Goal: Obtain resource: Download file/media

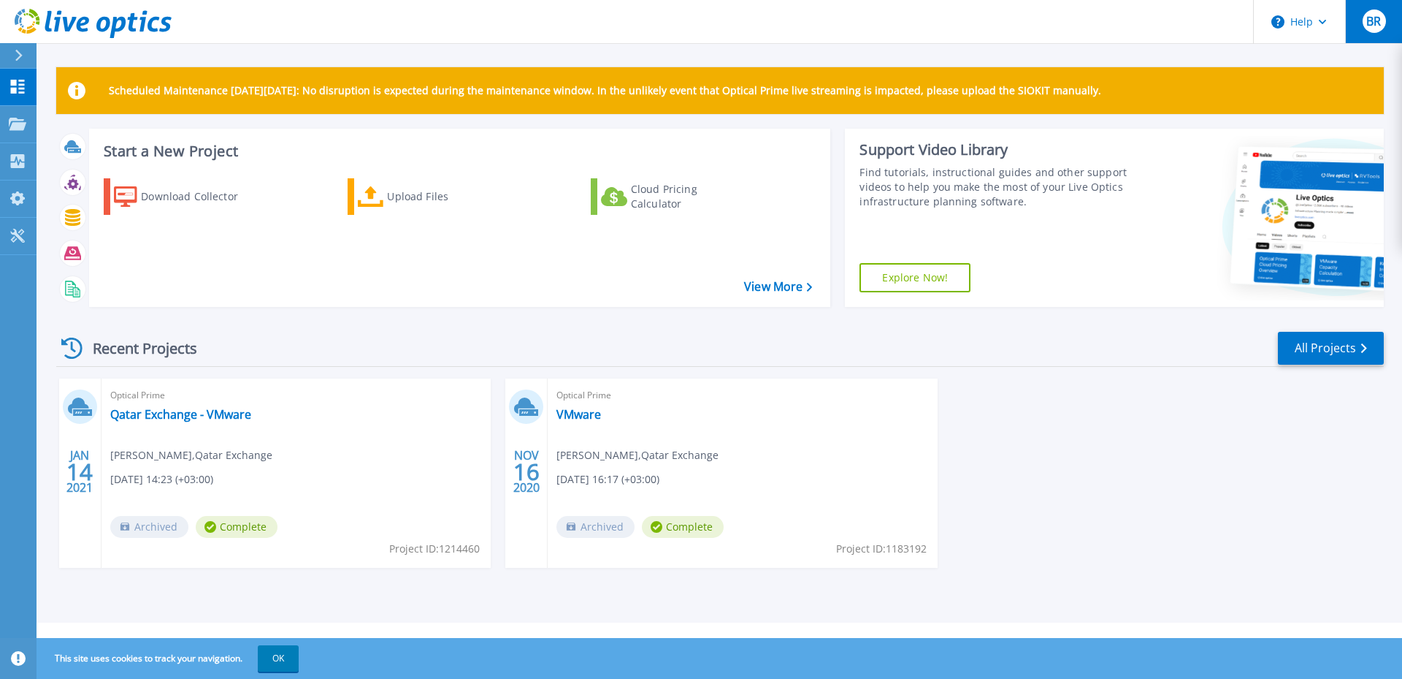
click at [1371, 26] on span "BR" at bounding box center [1374, 21] width 15 height 12
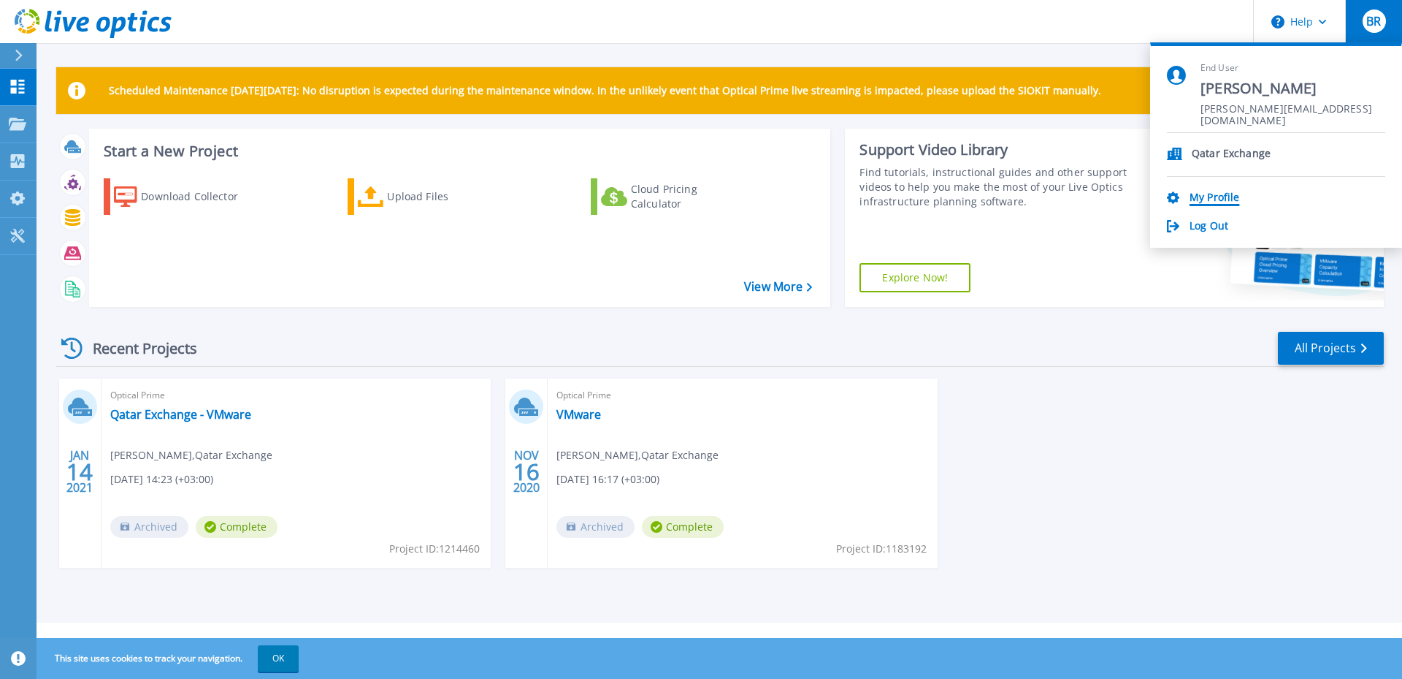
click at [1201, 200] on link "My Profile" at bounding box center [1215, 198] width 50 height 14
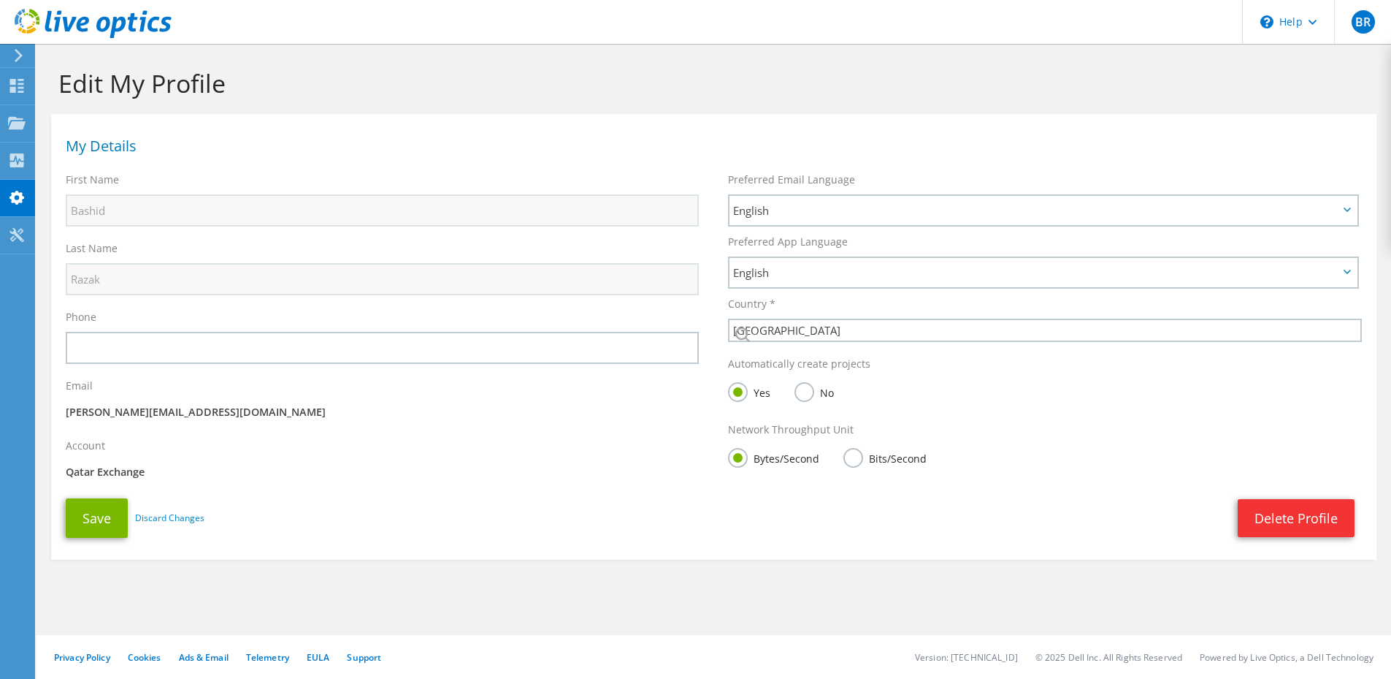
select select "179"
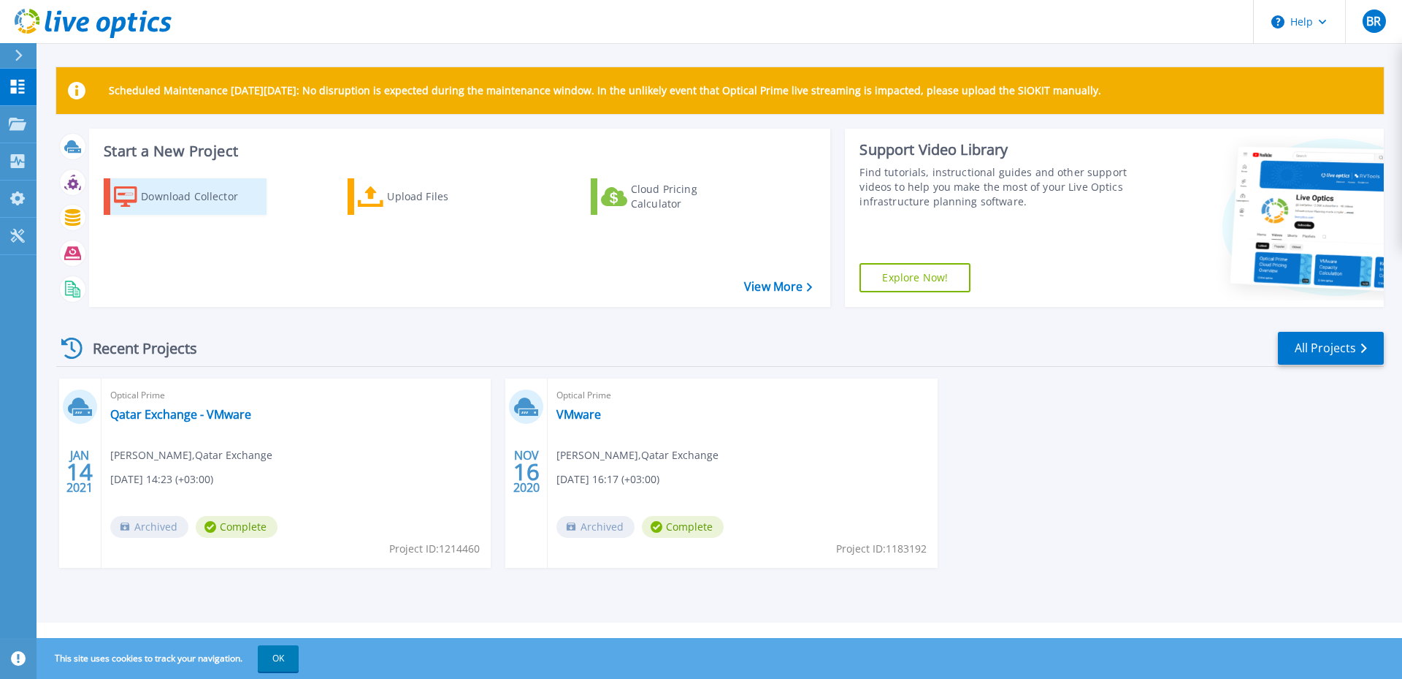
click at [211, 204] on div "Download Collector" at bounding box center [199, 196] width 117 height 29
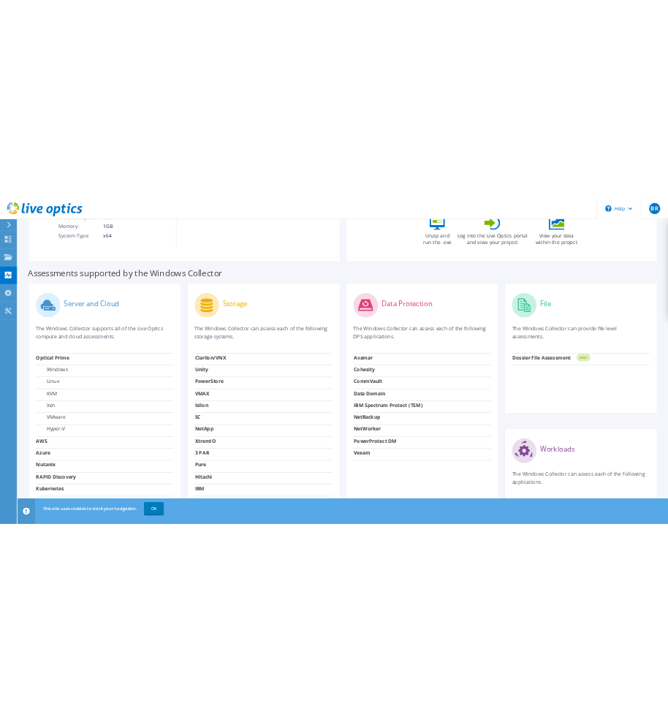
scroll to position [365, 0]
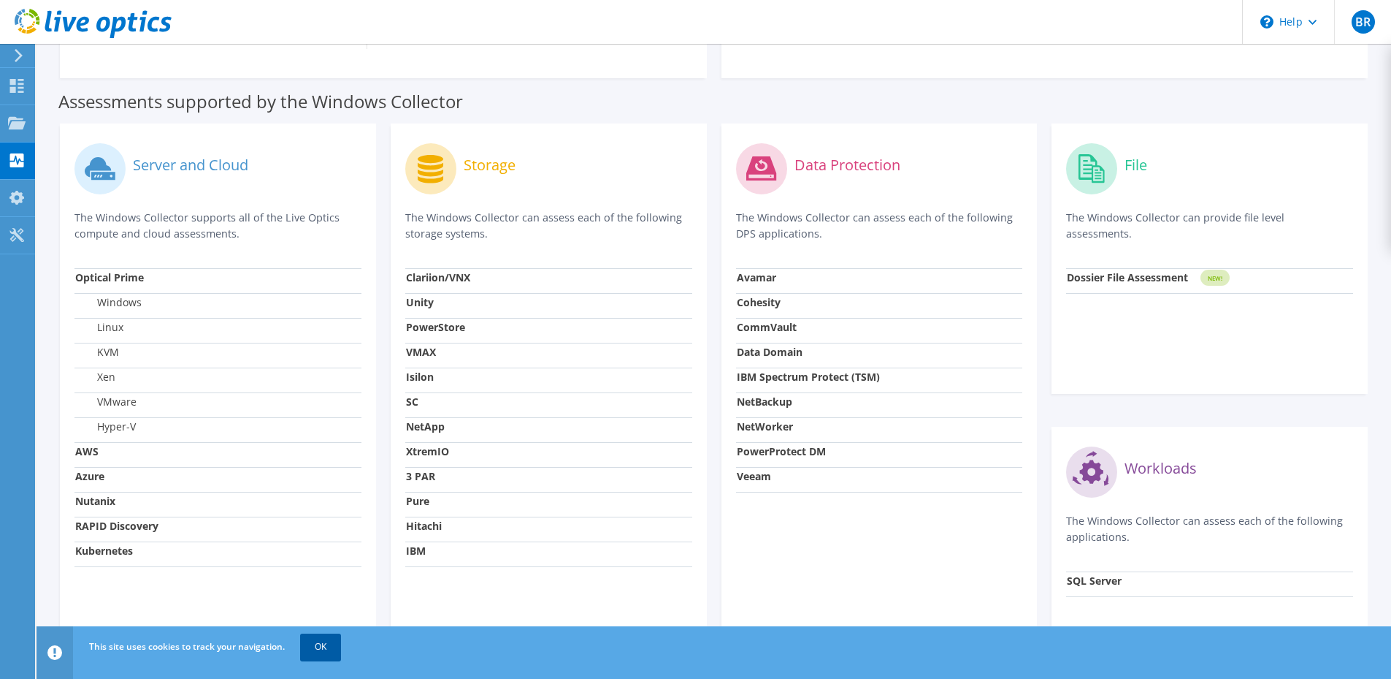
click at [332, 638] on link "OK" at bounding box center [320, 646] width 41 height 26
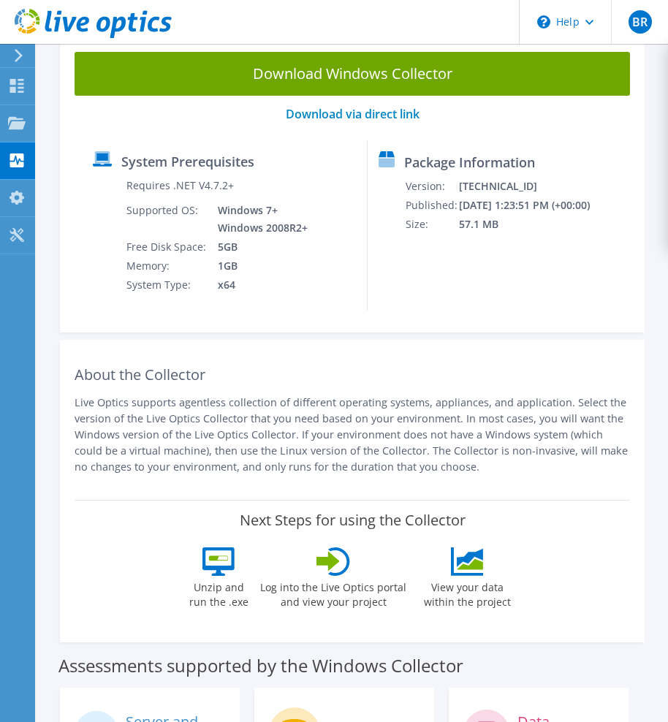
scroll to position [0, 0]
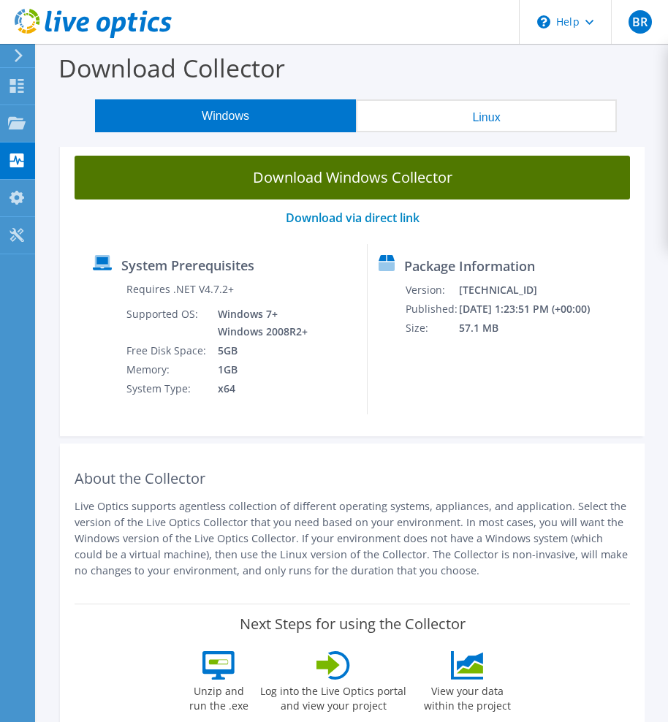
click at [210, 188] on link "Download Windows Collector" at bounding box center [351, 178] width 555 height 44
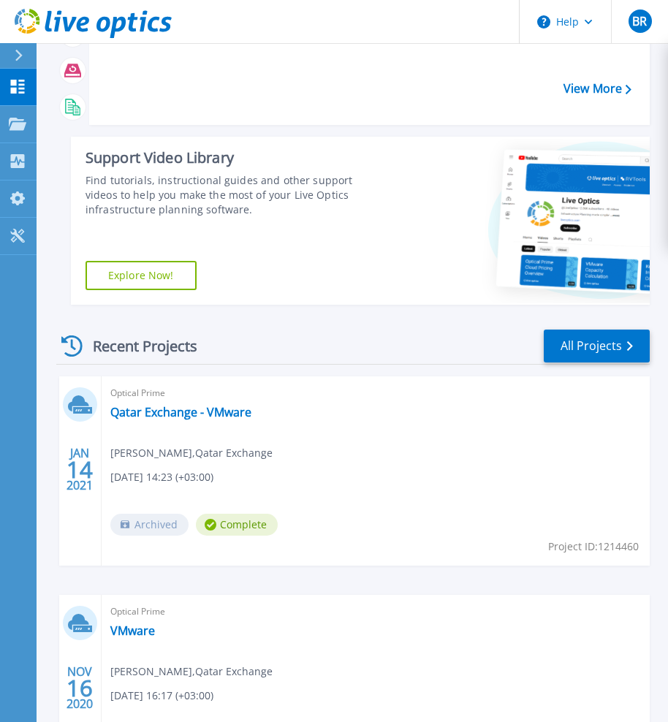
scroll to position [219, 0]
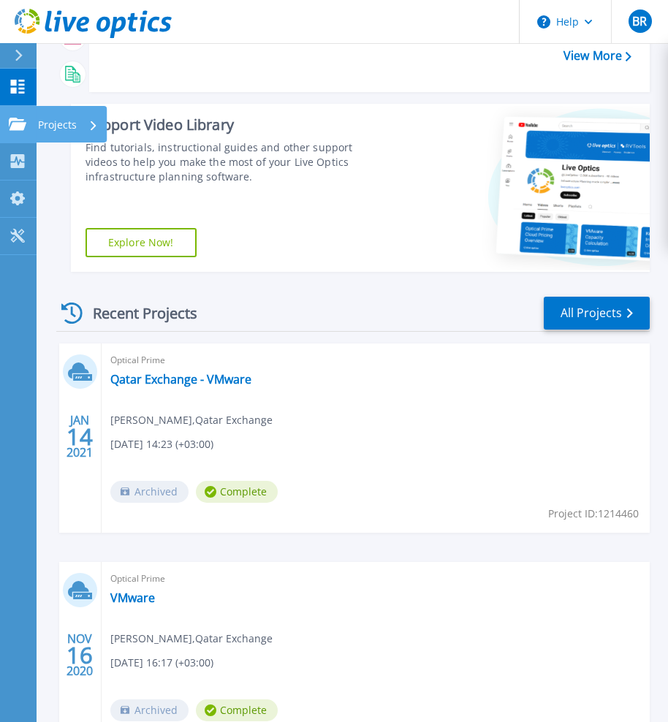
click at [20, 131] on link "Projects Projects" at bounding box center [18, 124] width 37 height 37
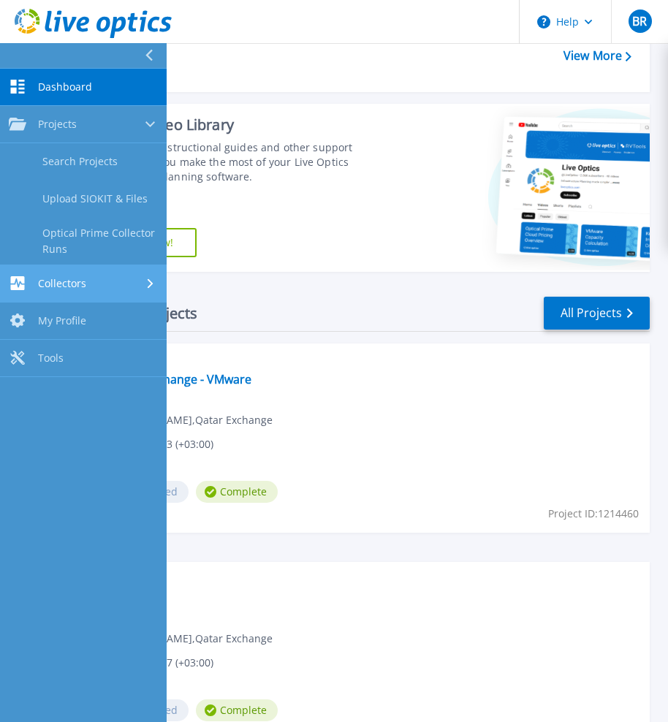
click at [38, 274] on link "Collectors Collectors" at bounding box center [83, 283] width 167 height 37
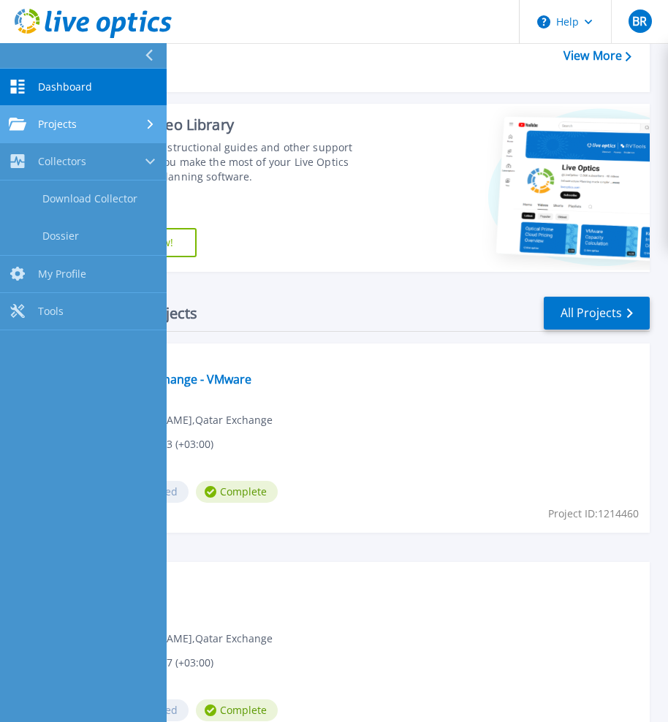
click at [53, 137] on link "Projects Projects" at bounding box center [83, 124] width 167 height 37
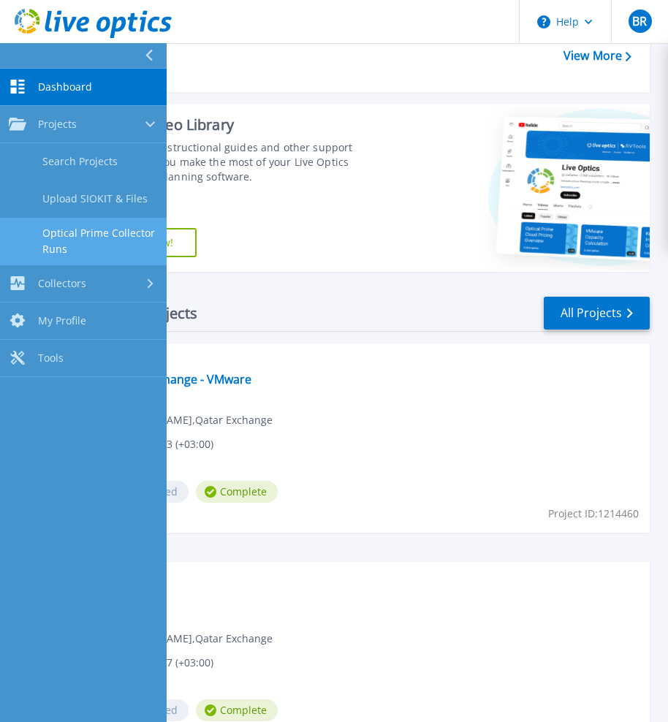
click at [54, 226] on link "Optical Prime Collector Runs" at bounding box center [83, 241] width 167 height 47
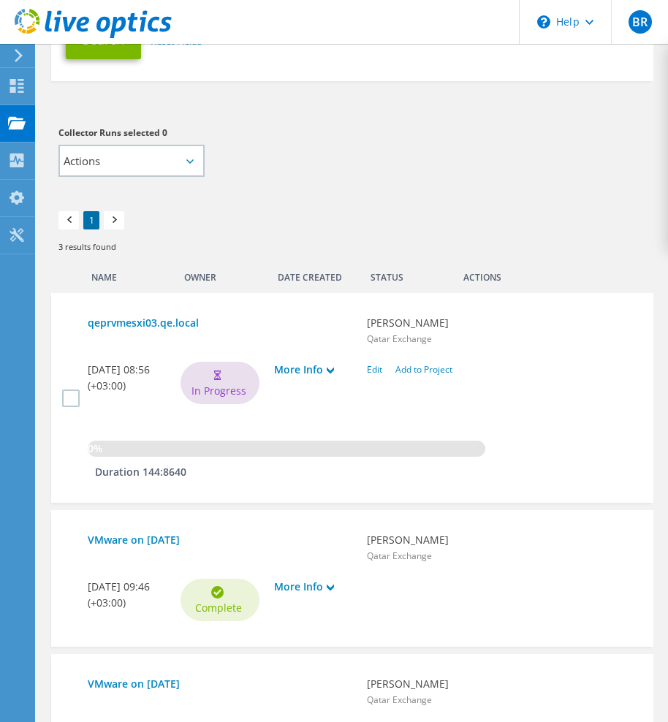
scroll to position [365, 0]
click at [319, 367] on link "More Info" at bounding box center [313, 370] width 78 height 16
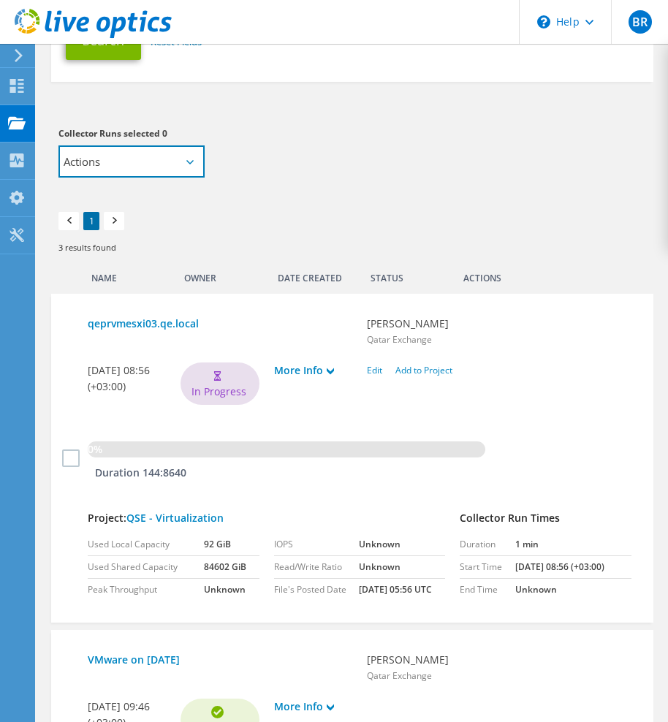
click at [166, 167] on select "Actions Add to new project Add to existing project" at bounding box center [131, 161] width 146 height 32
click at [292, 163] on div "Collector Runs selected 0 Actions Add to new project Add to existing project Ap…" at bounding box center [351, 152] width 587 height 52
click at [68, 449] on label at bounding box center [72, 458] width 21 height 18
click at [0, 0] on input "checkbox" at bounding box center [0, 0] width 0 height 0
click at [67, 455] on label at bounding box center [72, 458] width 21 height 18
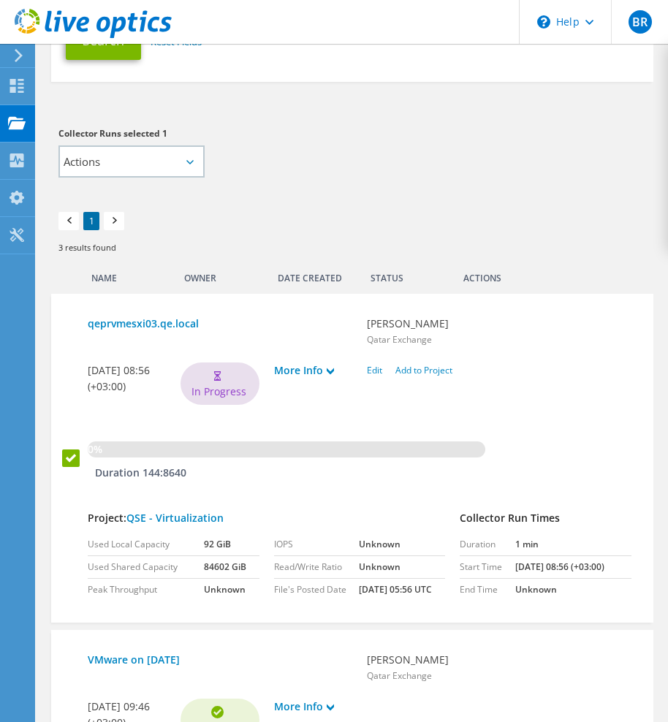
click at [0, 0] on input "checkbox" at bounding box center [0, 0] width 0 height 0
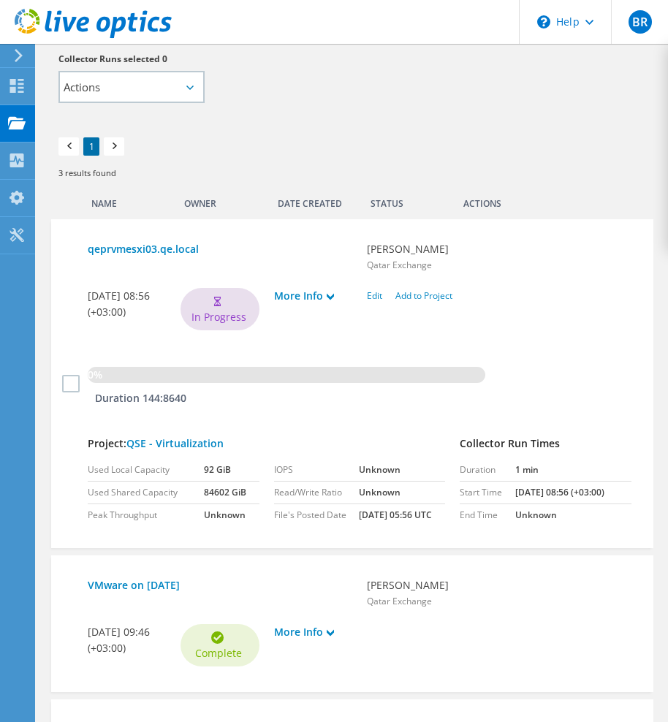
scroll to position [438, 0]
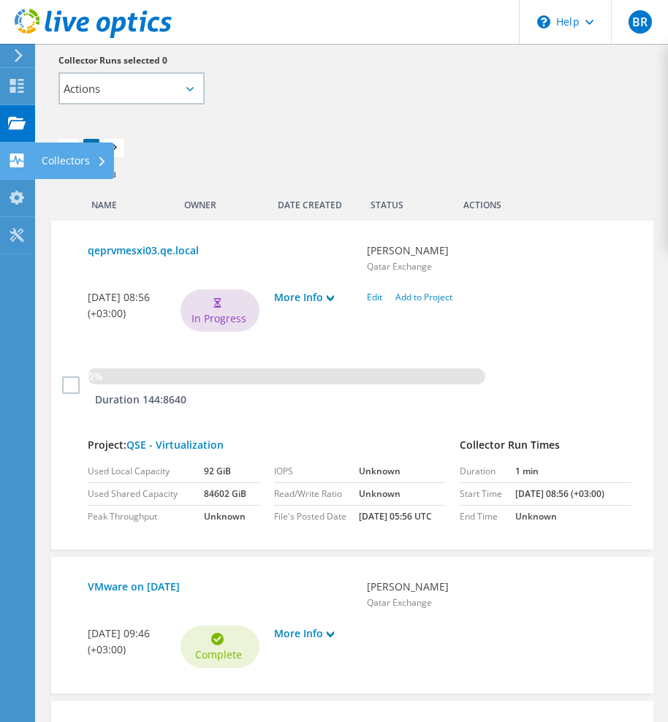
click at [12, 161] on icon at bounding box center [17, 160] width 18 height 14
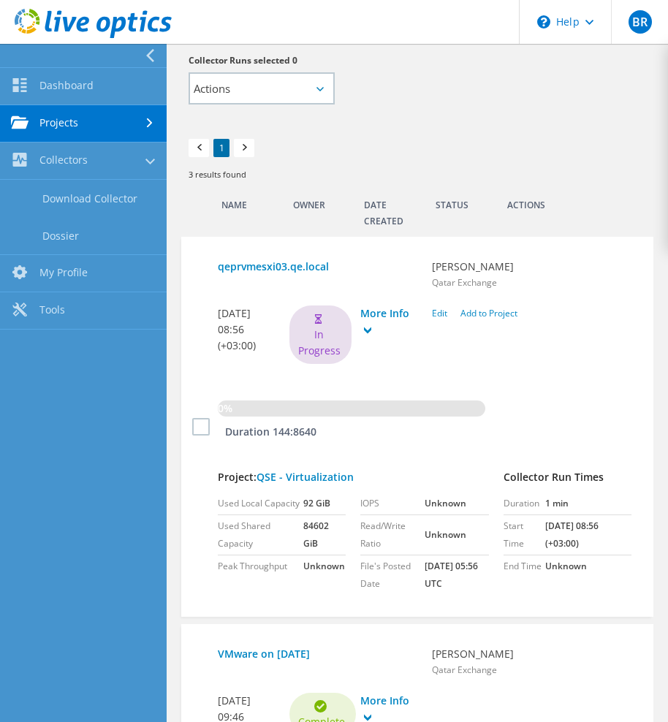
click at [67, 123] on link "Projects" at bounding box center [83, 123] width 167 height 37
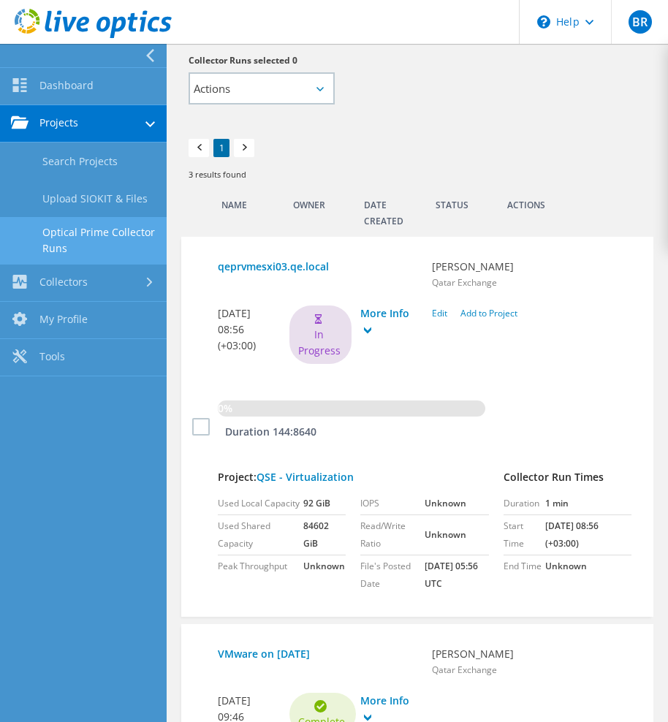
click at [67, 222] on link "Optical Prime Collector Runs" at bounding box center [83, 240] width 167 height 47
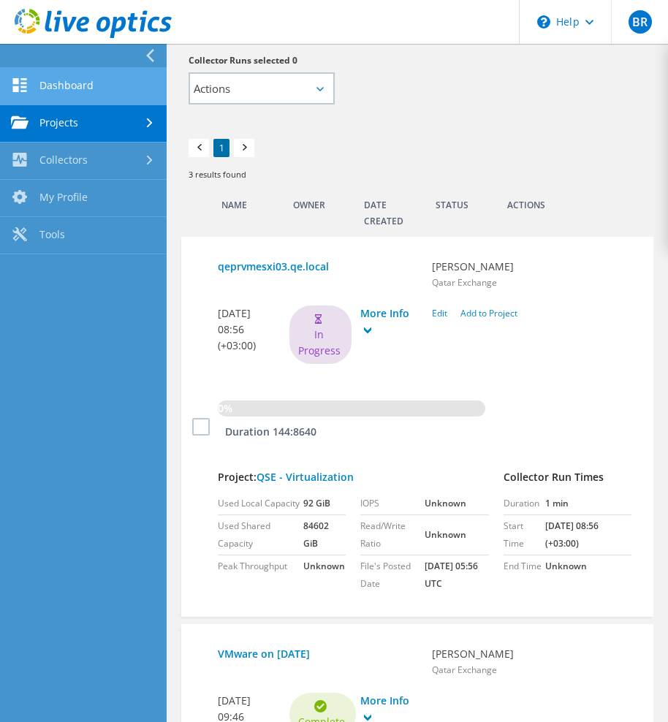
click at [67, 84] on link "Dashboard" at bounding box center [83, 86] width 167 height 37
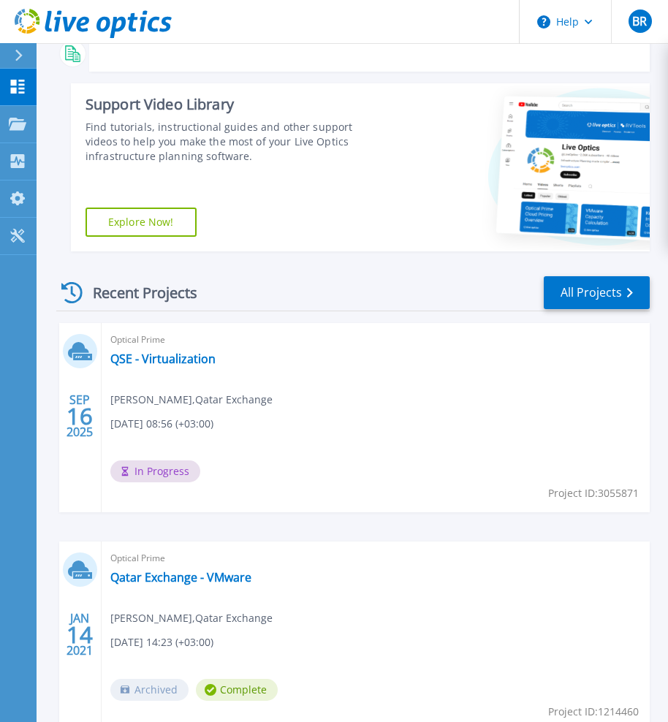
scroll to position [219, 0]
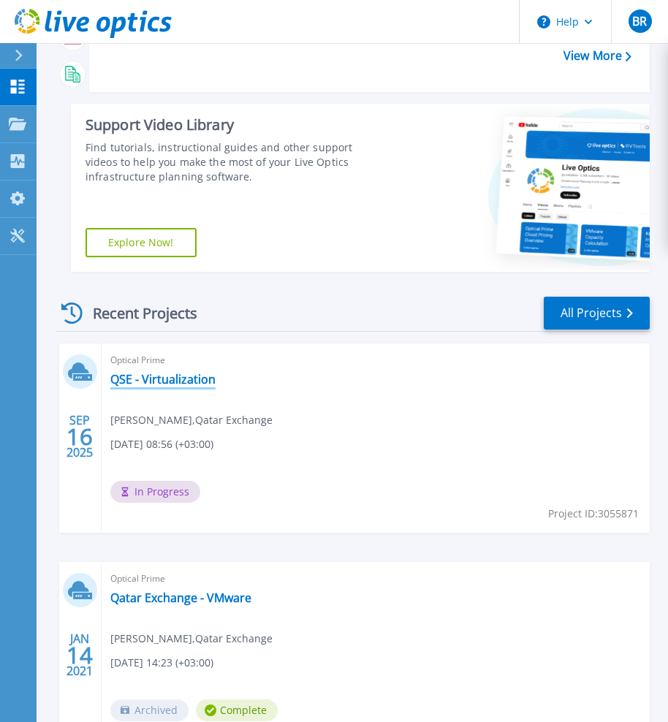
click at [195, 378] on link "QSE - Virtualization" at bounding box center [162, 379] width 105 height 15
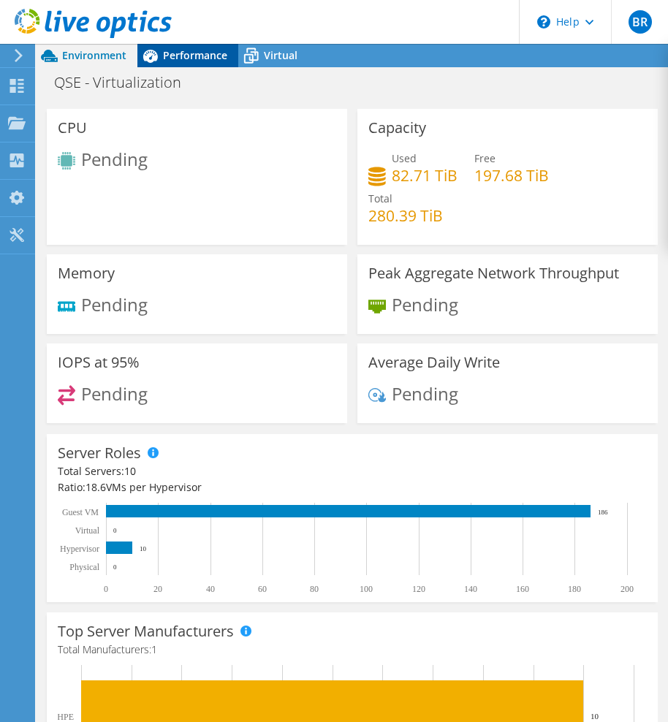
click at [204, 58] on span "Performance" at bounding box center [195, 55] width 64 height 14
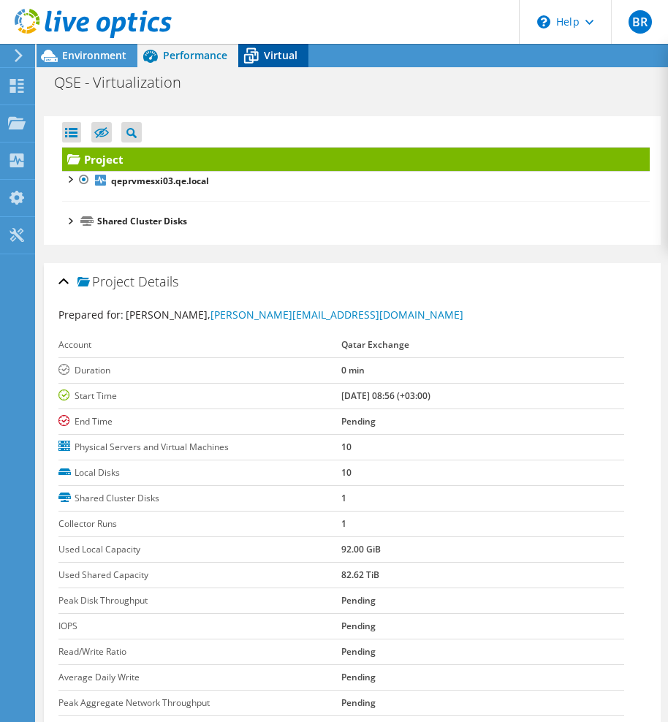
click at [274, 59] on span "Virtual" at bounding box center [281, 55] width 34 height 14
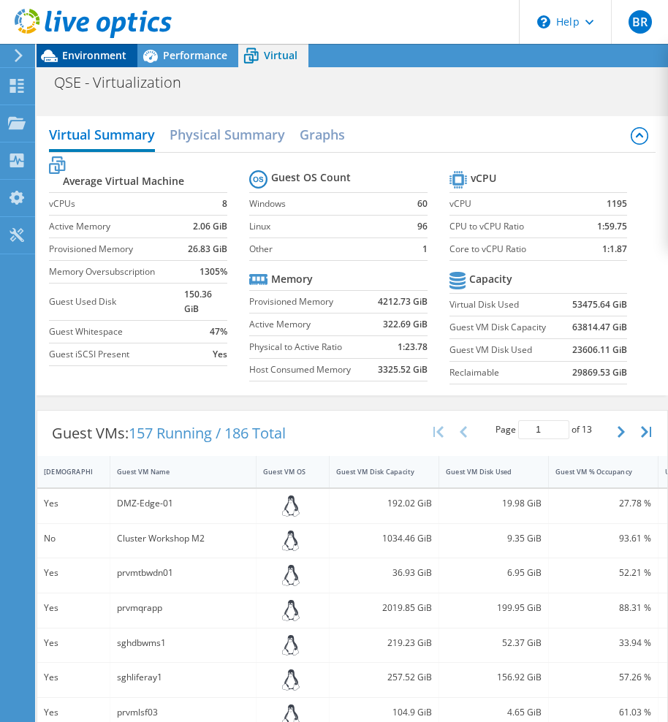
click at [99, 64] on div "Environment" at bounding box center [87, 55] width 101 height 23
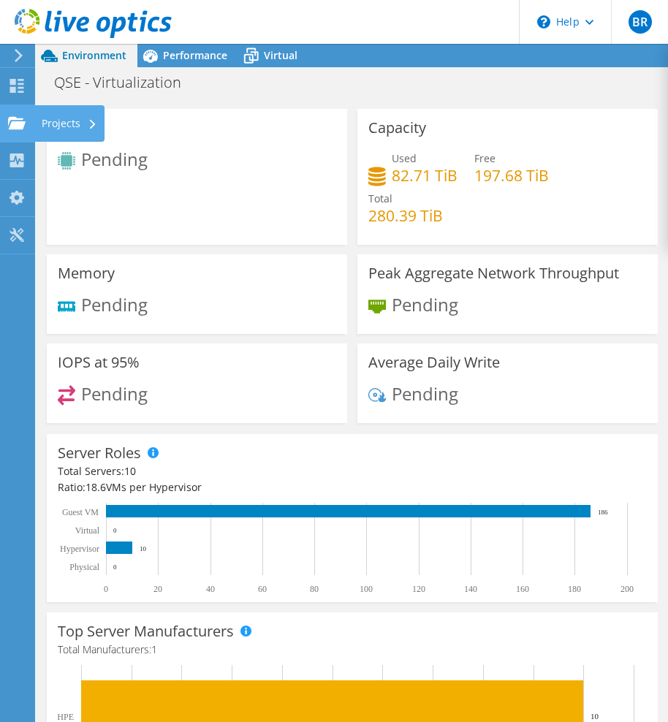
click at [16, 126] on use at bounding box center [17, 122] width 18 height 12
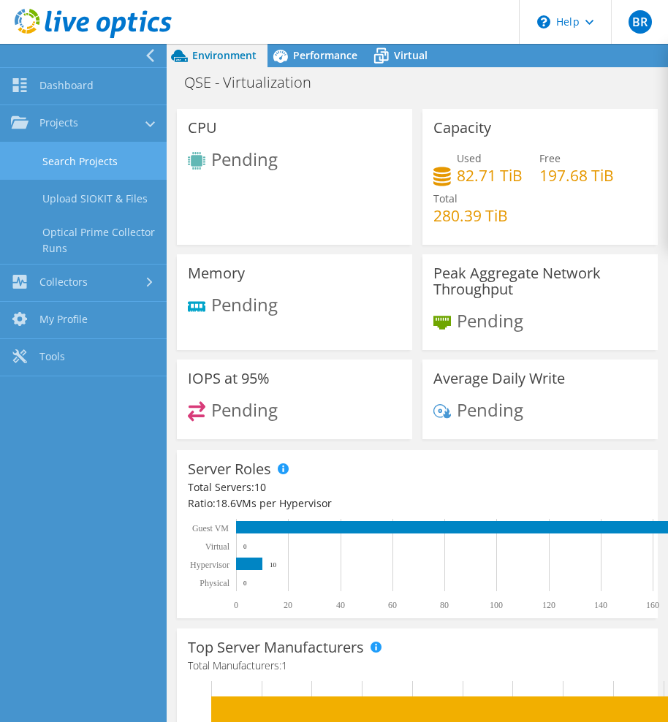
click at [39, 164] on link "Search Projects" at bounding box center [83, 160] width 167 height 37
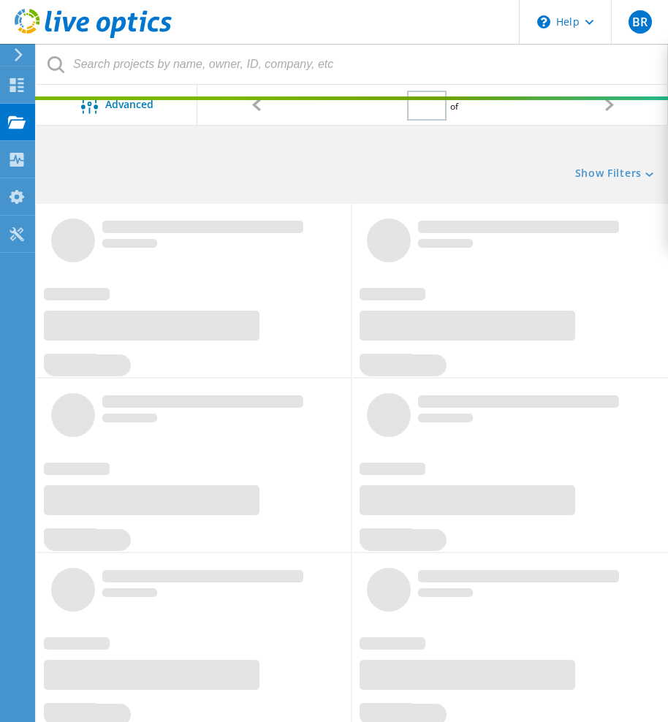
type input "1"
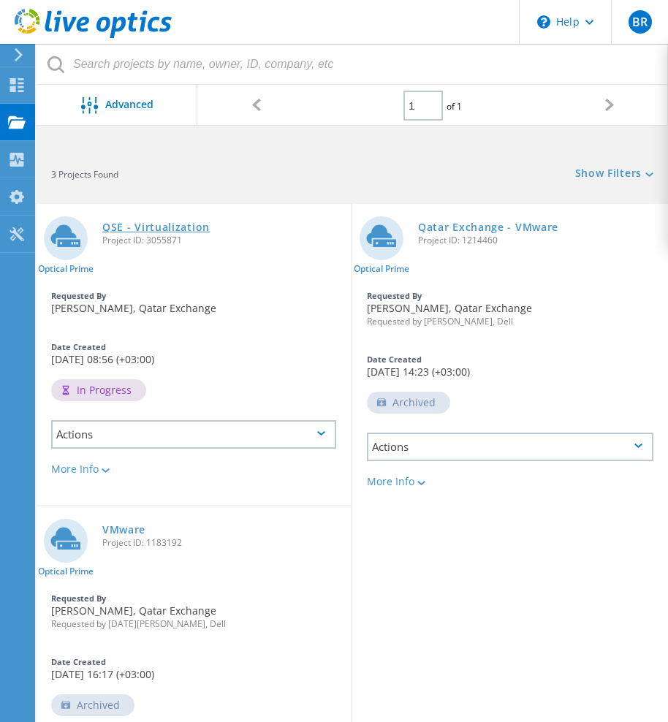
click at [202, 229] on link "QSE - Virtualization" at bounding box center [155, 227] width 107 height 10
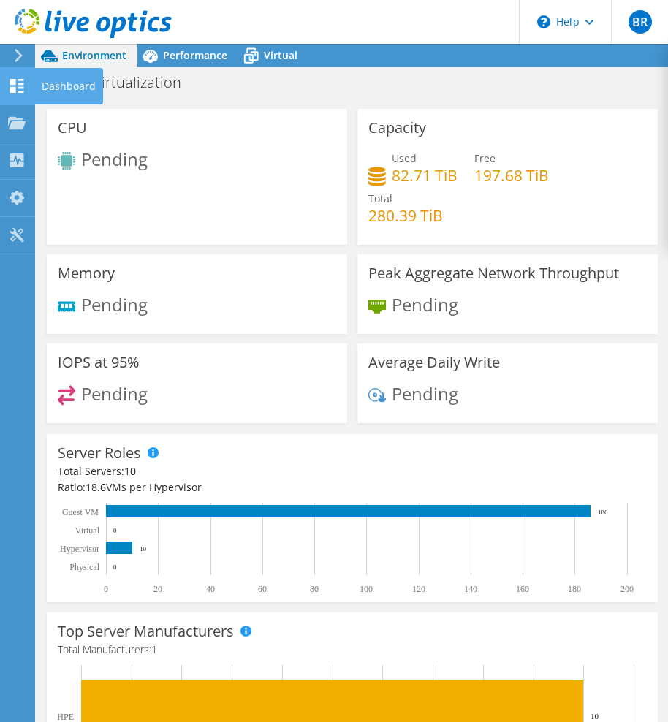
click at [17, 89] on icon at bounding box center [17, 86] width 18 height 14
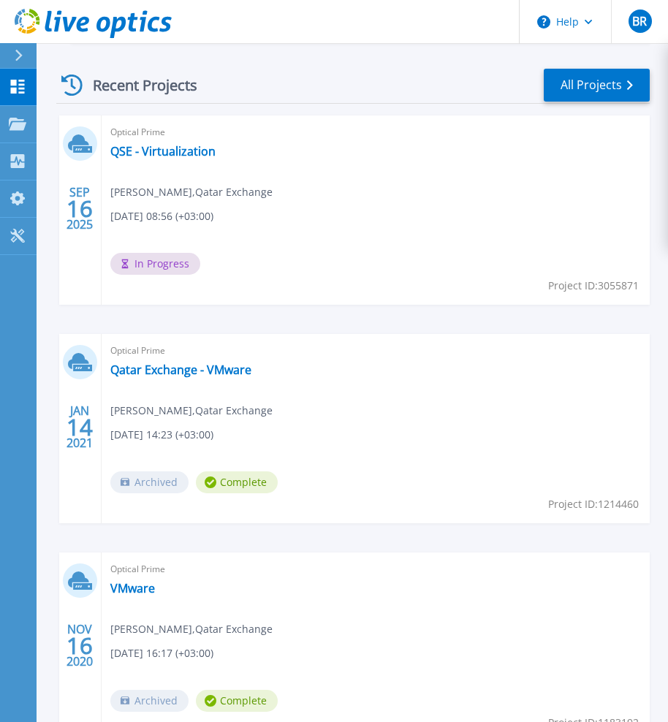
scroll to position [365, 0]
